Goal: Find specific page/section

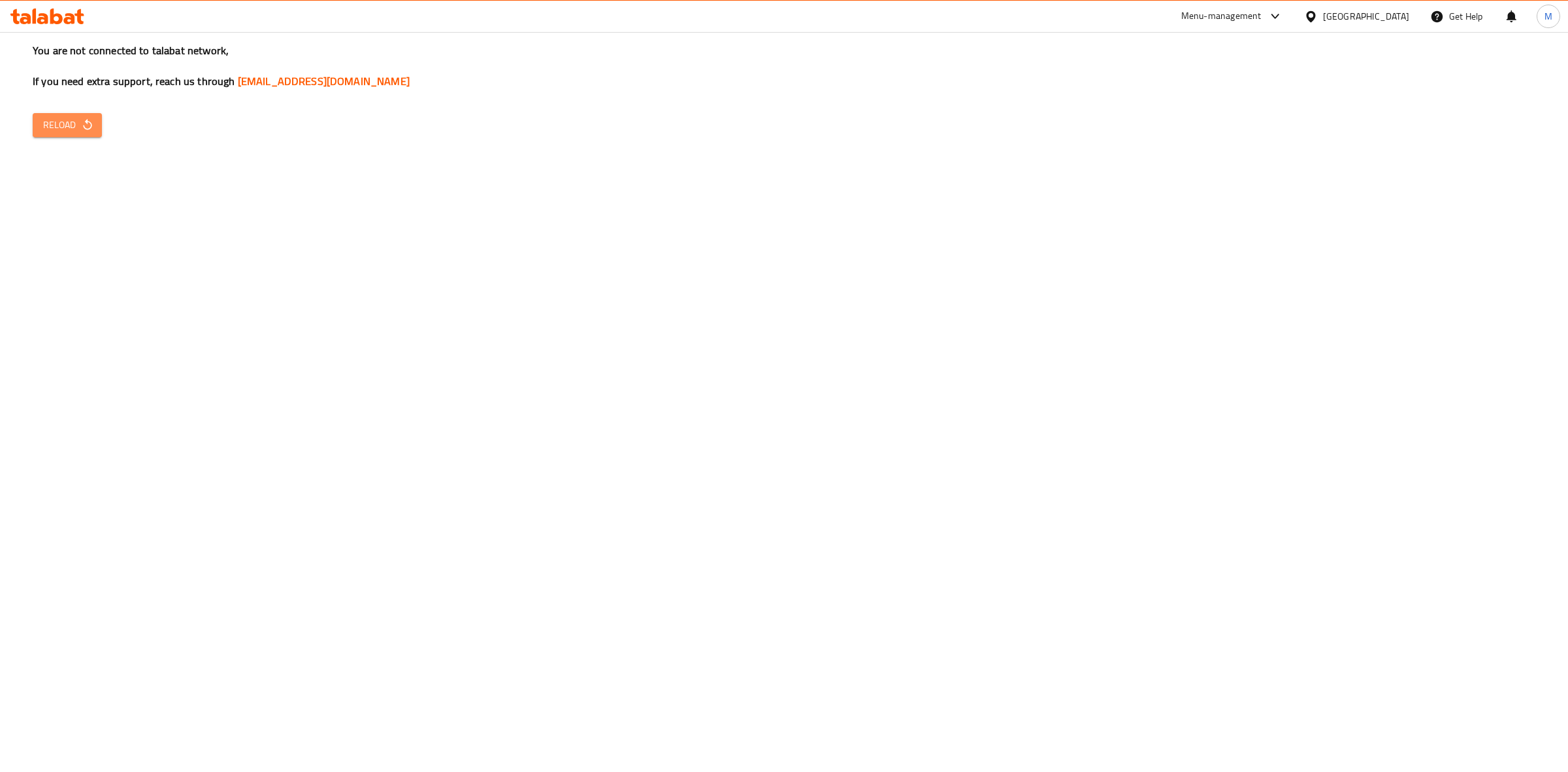
click at [83, 132] on span "Reload" at bounding box center [67, 126] width 48 height 17
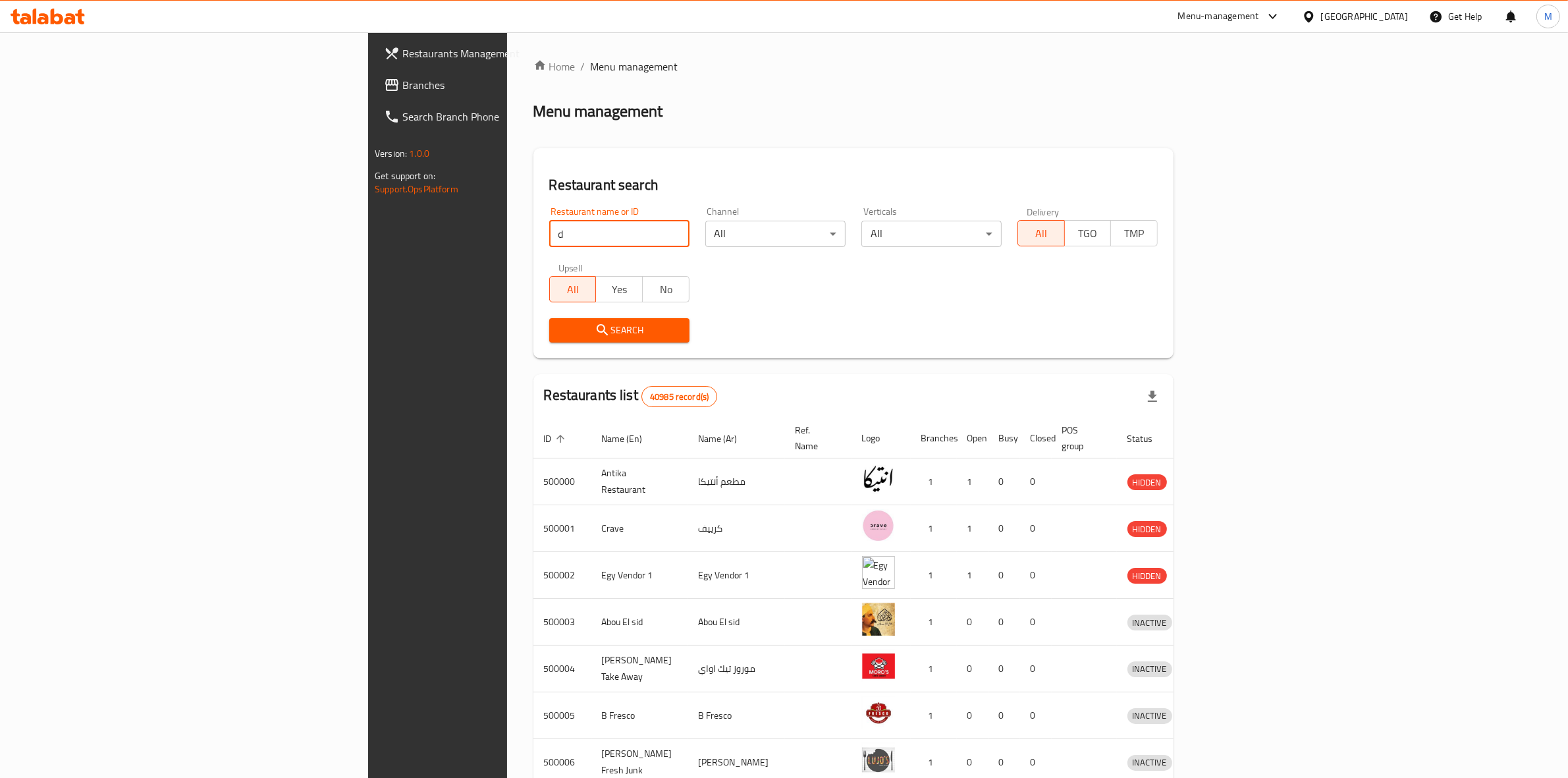
click at [549, 233] on input "d" at bounding box center [619, 234] width 141 height 26
type input "d"
type input "fila"
click button "Search" at bounding box center [619, 330] width 141 height 24
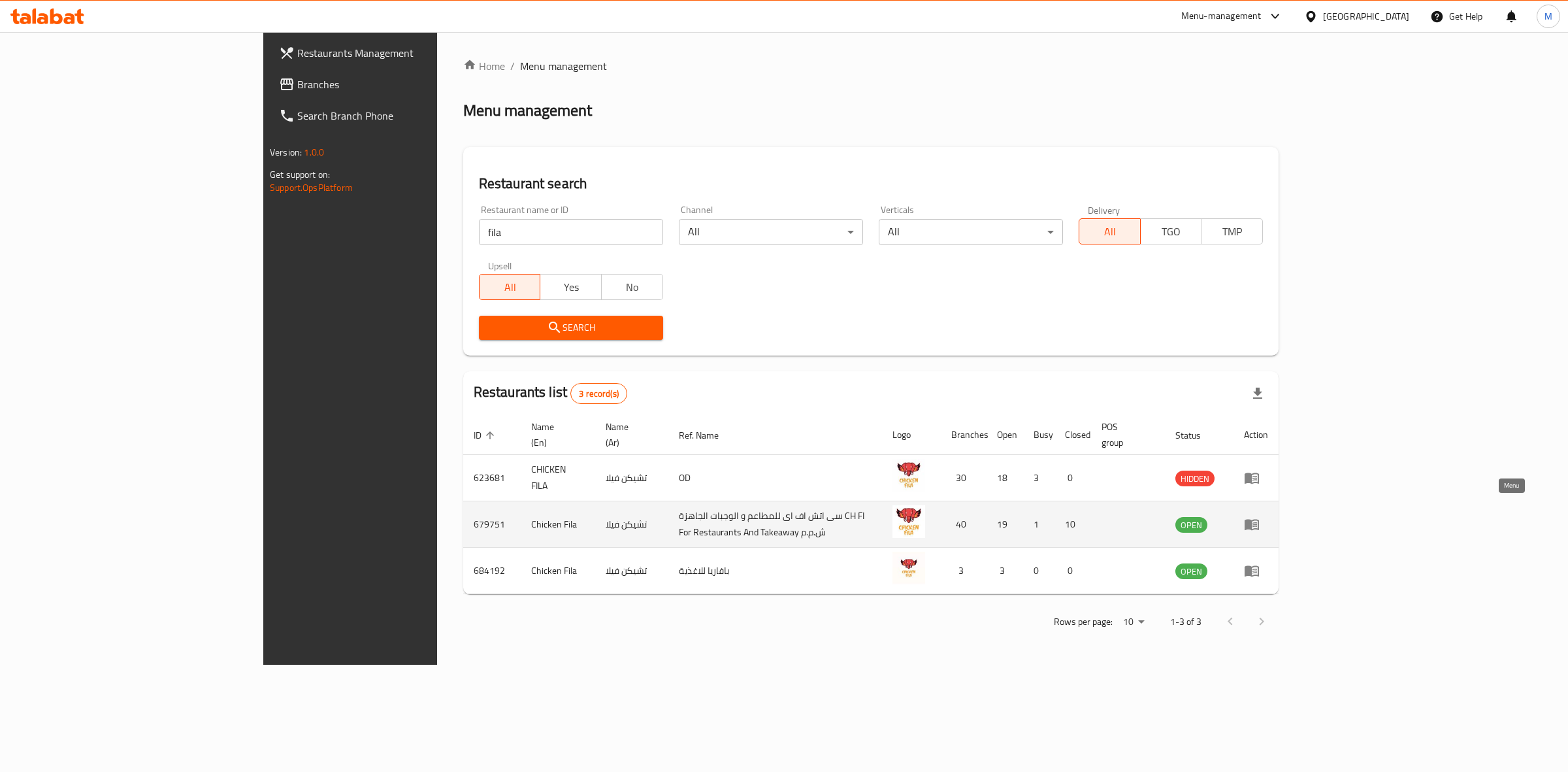
click at [1257, 522] on icon "enhanced table" at bounding box center [1255, 525] width 5 height 6
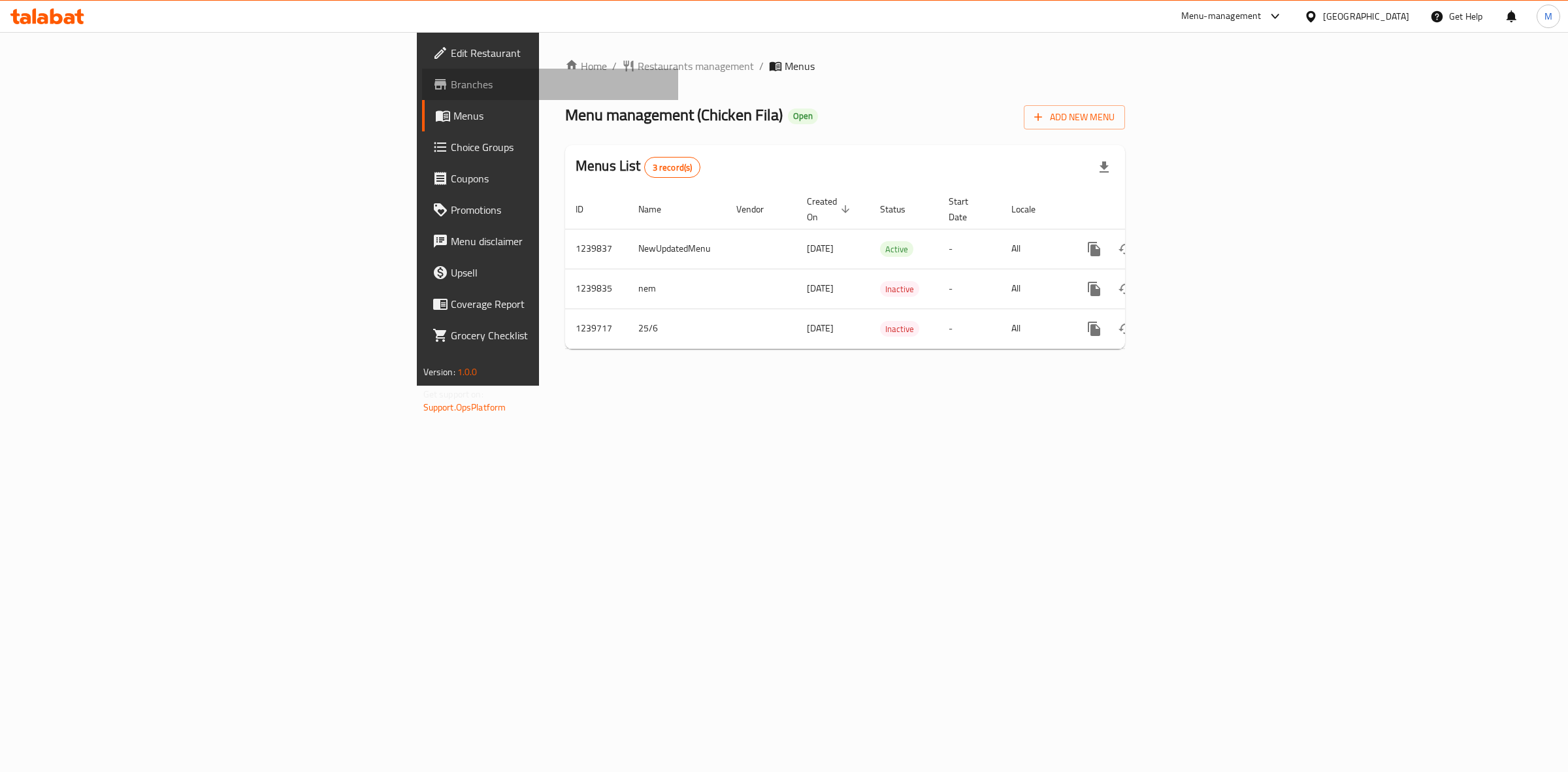
click at [451, 92] on span "Branches" at bounding box center [559, 84] width 217 height 16
